Goal: Communication & Community: Share content

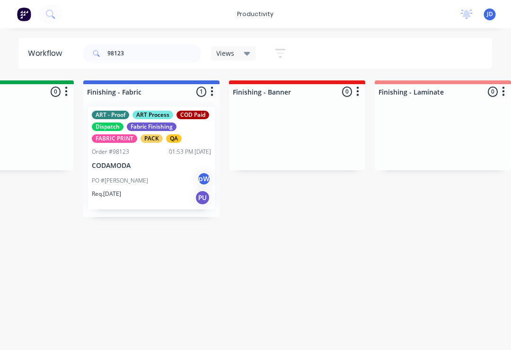
scroll to position [0, 1685]
click at [163, 168] on p "CODAMODA" at bounding box center [152, 166] width 119 height 8
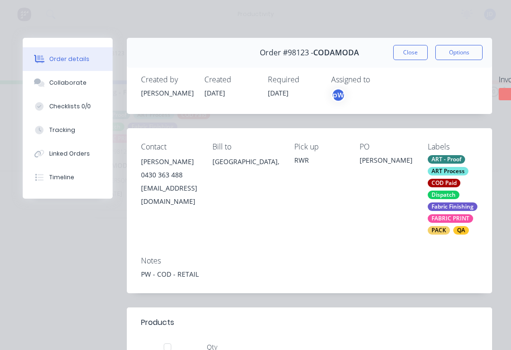
click at [71, 86] on div "Collaborate" at bounding box center [67, 83] width 37 height 9
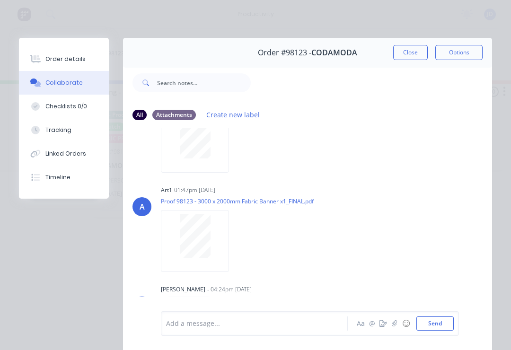
scroll to position [104, 0]
click at [387, 327] on button "button" at bounding box center [383, 323] width 11 height 11
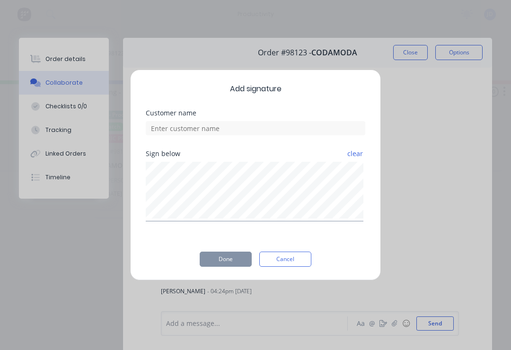
click at [285, 263] on button "Cancel" at bounding box center [285, 259] width 52 height 15
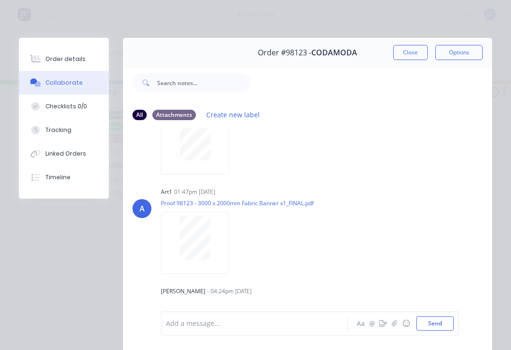
click at [392, 325] on icon "button" at bounding box center [394, 323] width 5 height 6
click at [430, 327] on button "Send" at bounding box center [434, 324] width 37 height 14
click at [417, 51] on button "Close" at bounding box center [410, 52] width 35 height 15
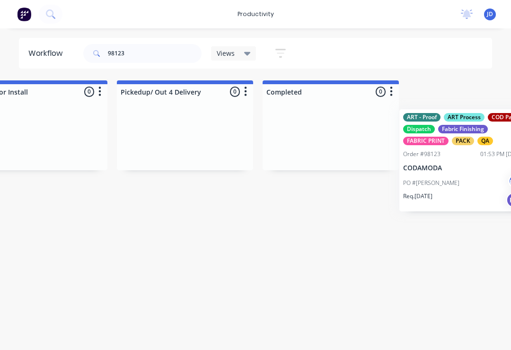
scroll to position [0, 3125]
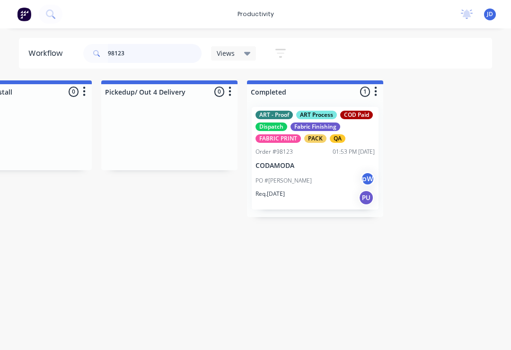
click at [142, 56] on input "98123" at bounding box center [155, 53] width 94 height 19
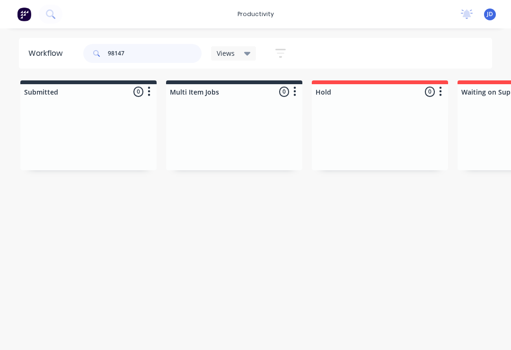
type input "98147"
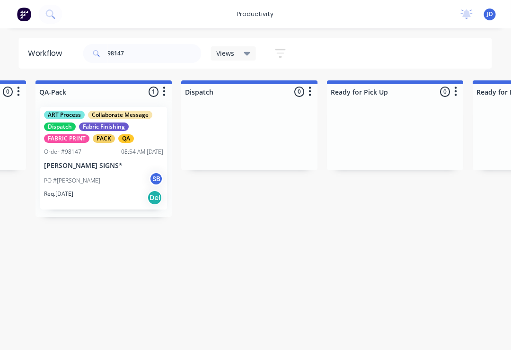
click at [105, 181] on div "PO #[PERSON_NAME]" at bounding box center [103, 181] width 119 height 18
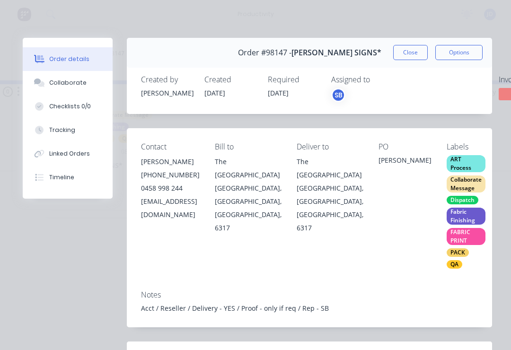
click at [70, 84] on div "Collaborate" at bounding box center [67, 83] width 37 height 9
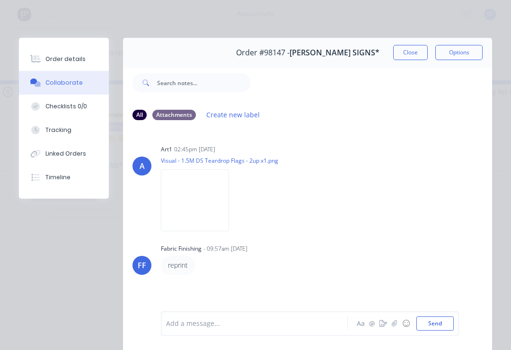
click at [395, 322] on icon "button" at bounding box center [395, 323] width 6 height 7
click at [439, 325] on button "Send" at bounding box center [434, 324] width 37 height 14
click at [396, 321] on icon "button" at bounding box center [395, 323] width 6 height 7
click at [445, 322] on button "Send" at bounding box center [434, 324] width 37 height 14
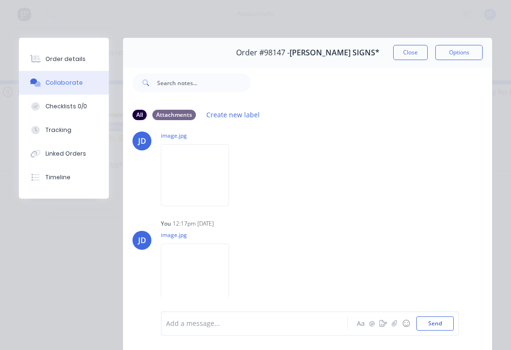
scroll to position [172, 0]
click at [411, 56] on button "Close" at bounding box center [410, 52] width 35 height 15
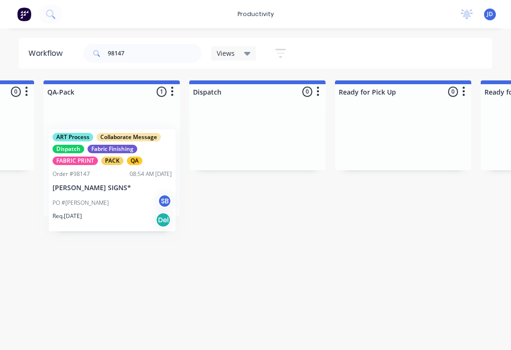
scroll to position [0, 2451]
